Goal: Use online tool/utility: Use online tool/utility

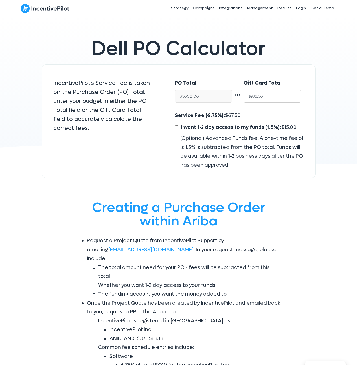
click at [274, 98] on input "$932.50" at bounding box center [271, 96] width 57 height 13
type input "$3"
type input "$3.22"
type input "$38"
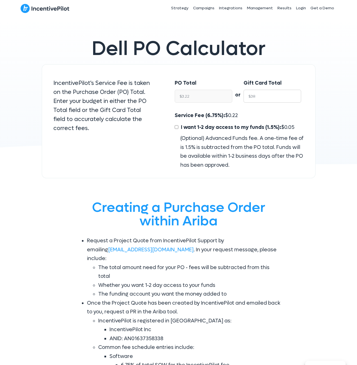
type input "$40.75"
type input "$380"
type input "$407.51"
type input "$3800"
type input "$4,075.07"
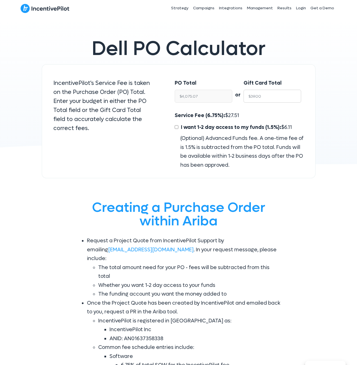
type input "$38000"
type input "$40,750.67"
type input "$38000"
click at [175, 128] on input "I want 1-2 day access to my funds (1.5%): $ 611.26" at bounding box center [176, 127] width 4 height 4
checkbox input "true"
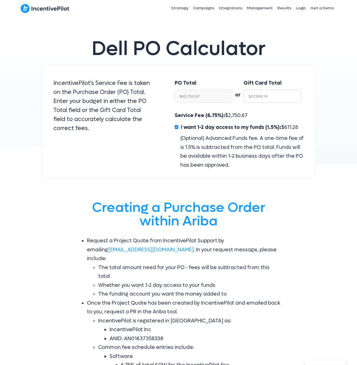
click at [264, 98] on input "$37,388.74" at bounding box center [271, 96] width 57 height 13
type input "$3"
type input "$3.27"
type input "$38"
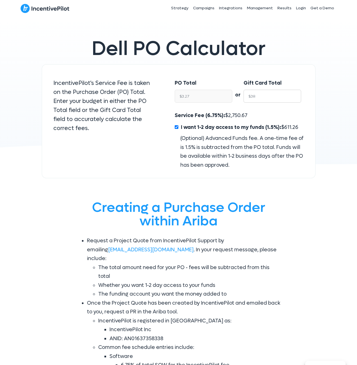
type input "$41.42"
type input "$380"
type input "$414.17"
type input "$3800"
type input "$4,141.69"
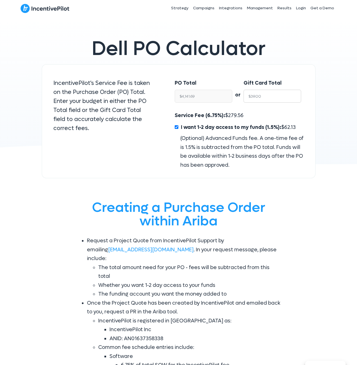
type input "$38000"
type input "$41,416.89"
click at [260, 113] on div "Service Fee (6.75%): $ 2,795.64 I want 1-2 day access to my funds (1.5%): $ 621…" at bounding box center [238, 140] width 129 height 58
click at [267, 97] on input "$38000" at bounding box center [271, 96] width 57 height 13
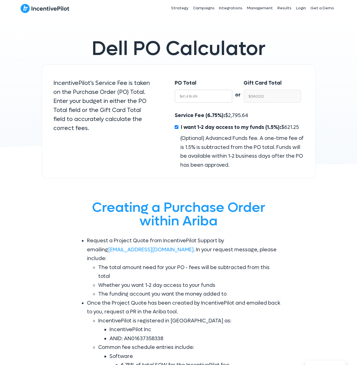
click at [214, 93] on input "$41,416.89" at bounding box center [202, 96] width 57 height 13
click at [214, 94] on input "$41,416.89" at bounding box center [202, 96] width 57 height 13
type input "$38,000.00"
click at [262, 113] on div "Service Fee (6.75%): $ 2,795.64 I want 1-2 day access to my funds (1.5%): $ 621…" at bounding box center [238, 140] width 129 height 58
click at [263, 97] on input "$38,000.00" at bounding box center [271, 96] width 57 height 13
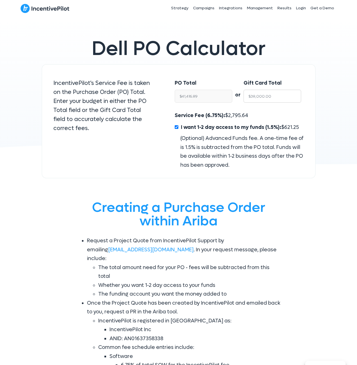
click at [263, 97] on input "$38,000.00" at bounding box center [271, 96] width 57 height 13
click at [242, 114] on span "2,795.64" at bounding box center [238, 115] width 20 height 6
copy span "2,795.64"
click at [288, 127] on span "621.25" at bounding box center [291, 127] width 15 height 6
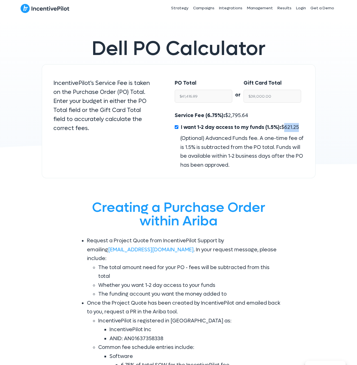
click at [288, 127] on span "621.25" at bounding box center [291, 127] width 15 height 6
copy span "621.25"
click at [209, 96] on input "$41,416.89" at bounding box center [202, 96] width 57 height 13
click at [277, 91] on input "$38,000.00" at bounding box center [271, 96] width 57 height 13
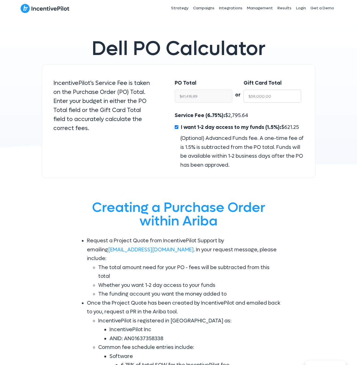
click at [277, 91] on input "$38,000.00" at bounding box center [271, 96] width 57 height 13
click at [277, 94] on input "$38,000.00" at bounding box center [271, 96] width 57 height 13
click at [238, 115] on span "2,795.64" at bounding box center [238, 115] width 20 height 6
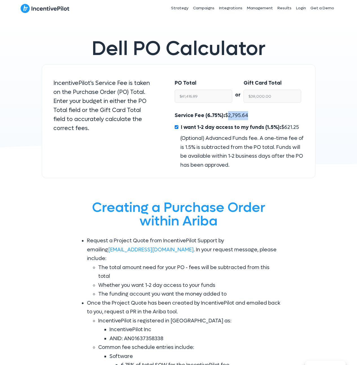
copy span "2,795.64"
click at [288, 128] on span "621.25" at bounding box center [291, 127] width 15 height 6
copy span "621.25"
